Goal: Information Seeking & Learning: Learn about a topic

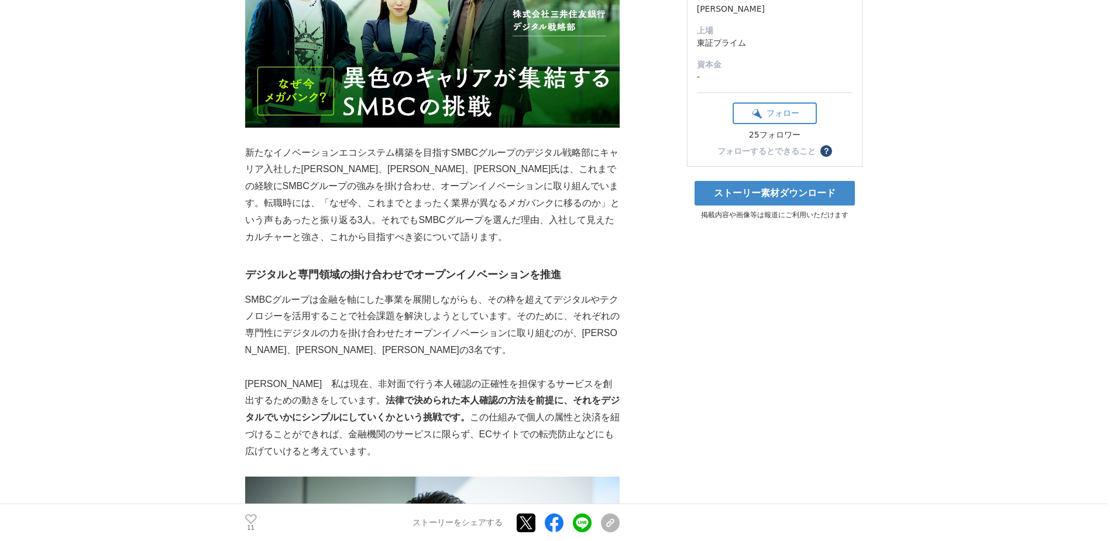
scroll to position [293, 0]
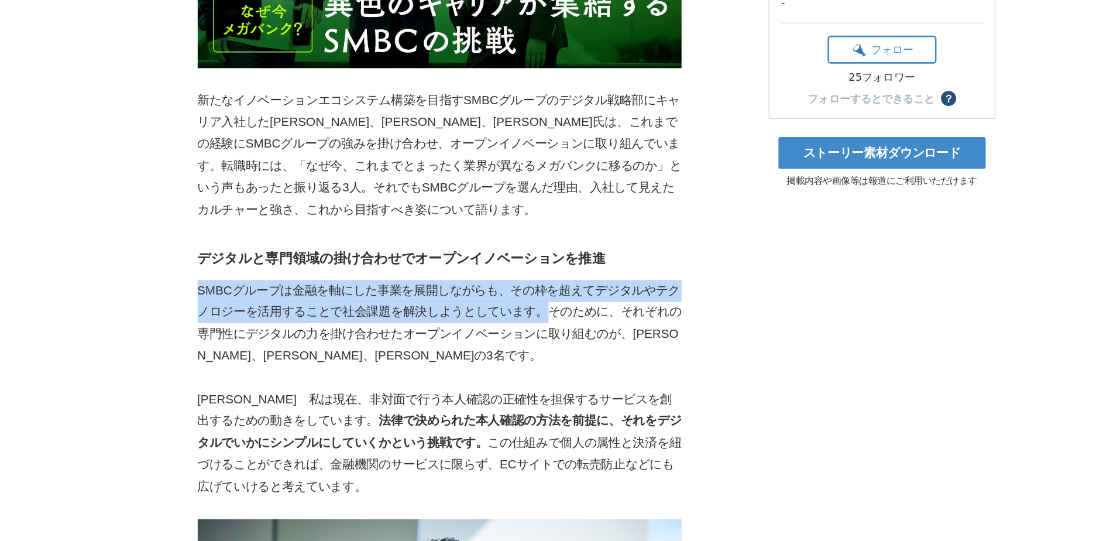
drag, startPoint x: 246, startPoint y: 276, endPoint x: 511, endPoint y: 291, distance: 265.0
click at [511, 291] on p "SMBCグループは金融を軸にした事業を展開しながらも、その枠を超えてデジタルやテクノロジーを活用することで社会課題を解決しようとしています。そのために、それぞ…" at bounding box center [432, 301] width 375 height 67
copy p "SMBCグループは金融を軸にした事業を展開しながらも、その枠を超えてデジタルやテクノロジーを活用することで社会課題を解決しようとしています。"
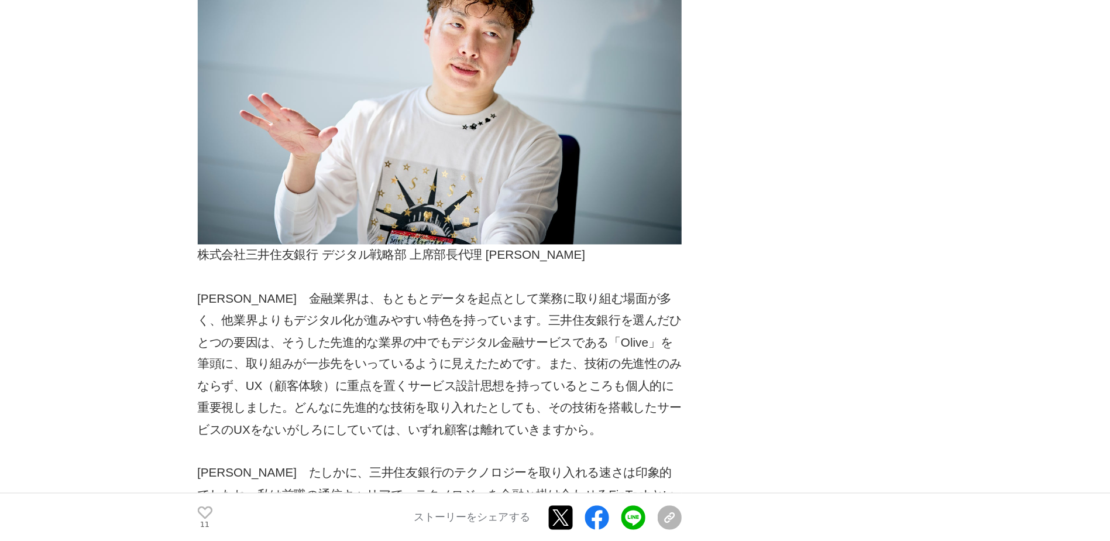
scroll to position [1807, 0]
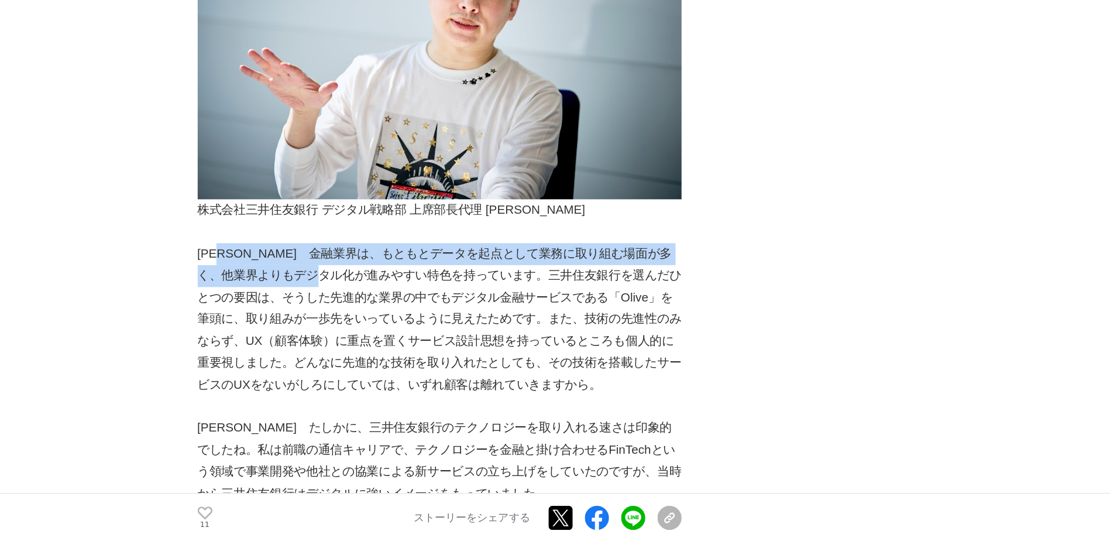
drag, startPoint x: 273, startPoint y: 302, endPoint x: 374, endPoint y: 315, distance: 102.1
click at [374, 315] on p "[PERSON_NAME]　金融業界は、もともとデータを起点として業務に取り組む場面が多く、他業界よりもデジタル化が進みやすい特色を持っています。三井住友銀行…" at bounding box center [432, 369] width 375 height 118
copy p "金融業界は、もともとデータを起点として業務に取り組む場面が多く、他業界よりもデジタル化が進みやすい特色"
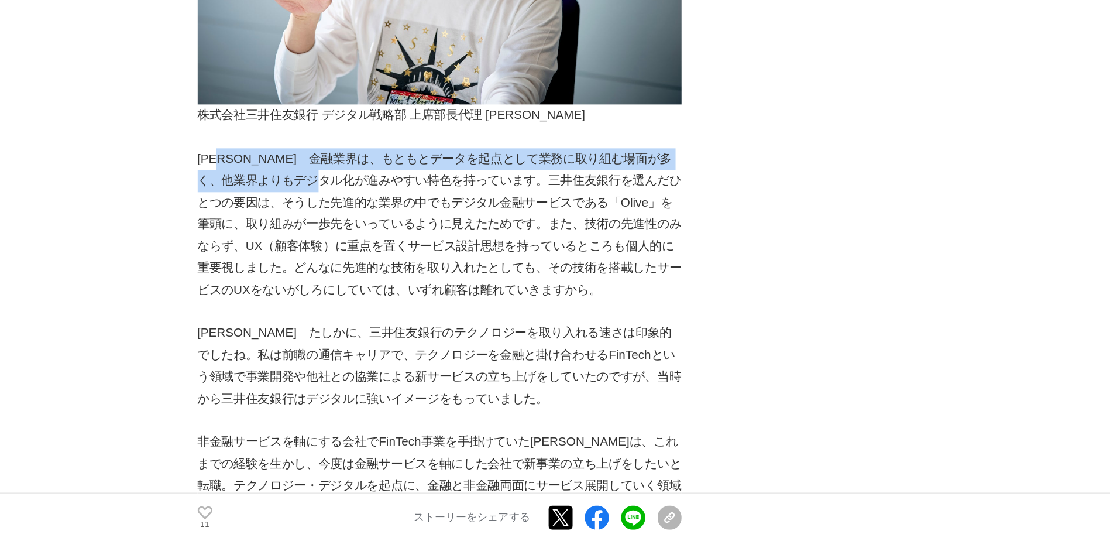
scroll to position [1882, 0]
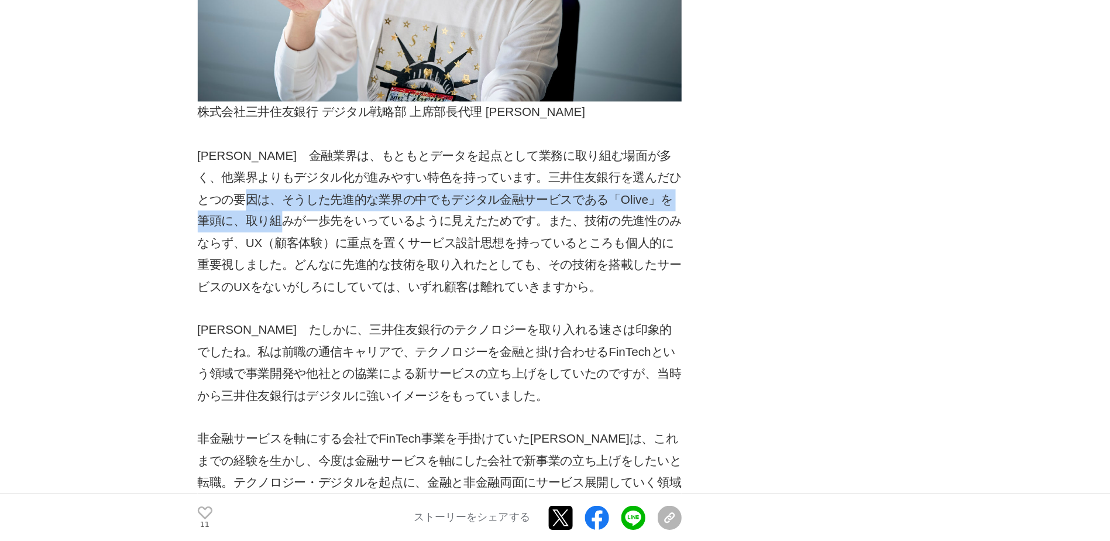
drag, startPoint x: 318, startPoint y: 262, endPoint x: 351, endPoint y: 269, distance: 33.1
click at [351, 269] on p "[PERSON_NAME]　金融業界は、もともとデータを起点として業務に取り組む場面が多く、他業界よりもデジタル化が進みやすい特色を持っています。三井住友銀行…" at bounding box center [432, 294] width 375 height 118
copy p "業界の中でもデジタル金融サービスである「Olive」を筆頭に、取り組みが一歩先をいっている"
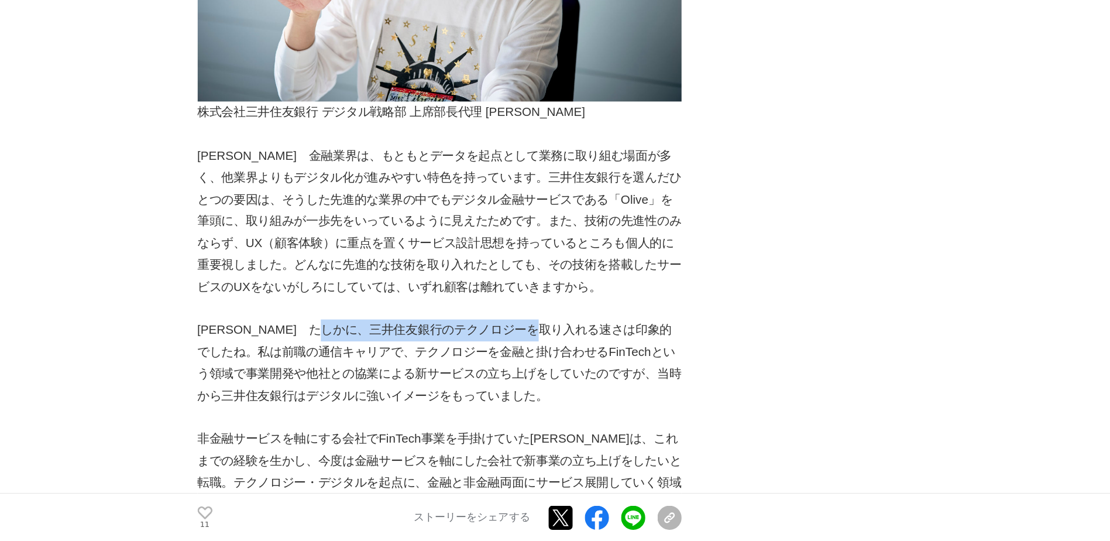
drag, startPoint x: 386, startPoint y: 363, endPoint x: 558, endPoint y: 363, distance: 171.5
click at [558, 369] on p "[PERSON_NAME]　たしかに、三井住友銀行のテクノロジーを取り入れる速さは印象的でしたね。私は前職の通信キャリアで、テクノロジーを金融と掛け合わせるF…" at bounding box center [432, 402] width 375 height 67
copy p "テクノロジーを取り入れる速さは印象的"
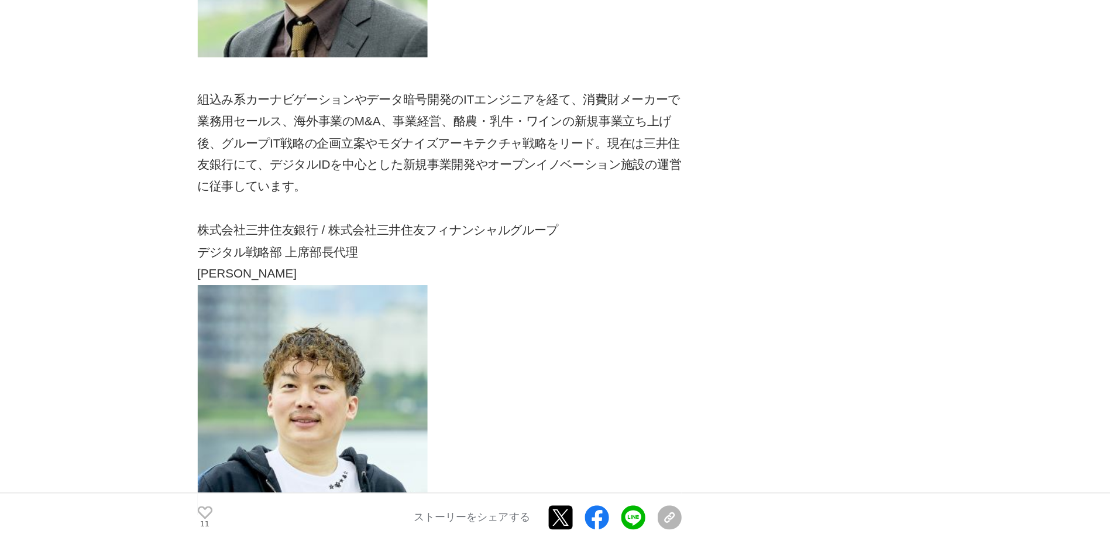
scroll to position [5048, 0]
